Goal: Check status

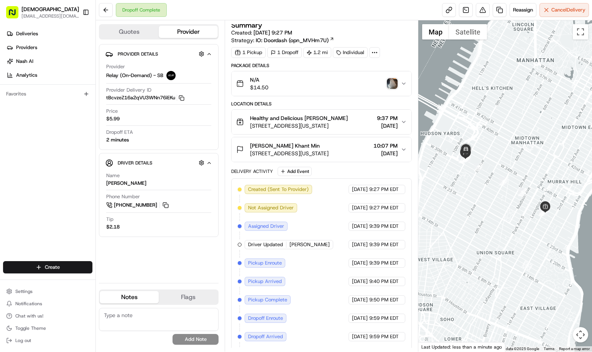
scroll to position [21, 0]
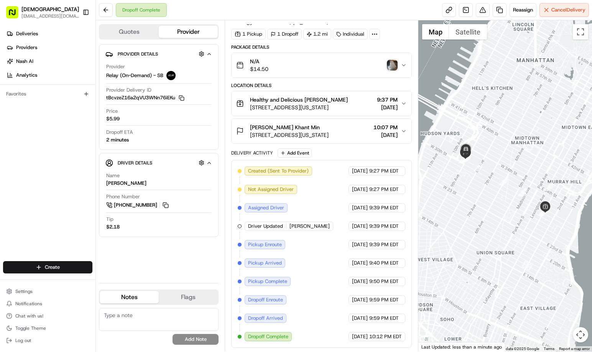
click at [394, 66] on img "button" at bounding box center [392, 65] width 11 height 11
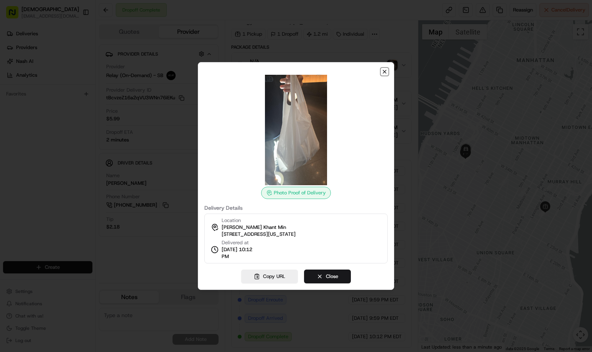
click at [383, 72] on icon "button" at bounding box center [385, 72] width 6 height 6
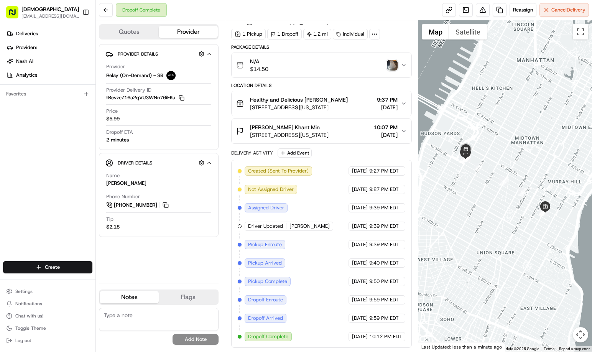
click at [393, 65] on img "button" at bounding box center [392, 65] width 11 height 11
